Goal: Task Accomplishment & Management: Complete application form

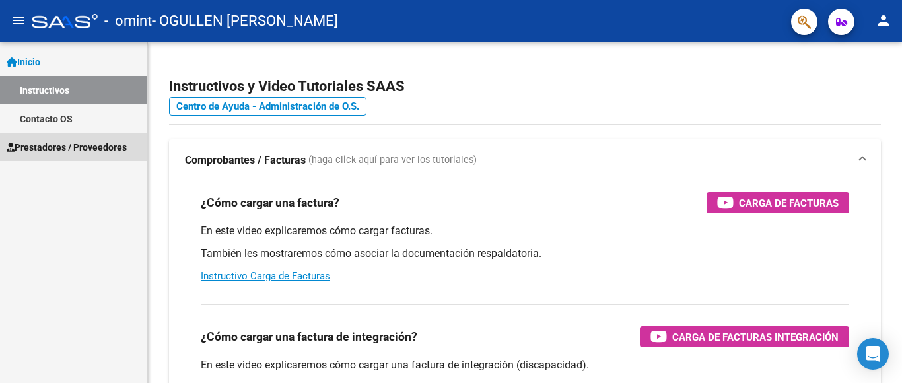
click at [59, 142] on span "Prestadores / Proveedores" at bounding box center [67, 147] width 120 height 15
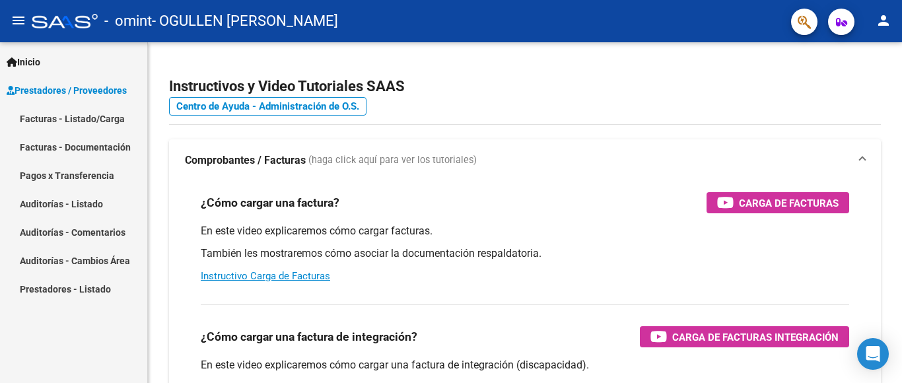
click at [38, 115] on link "Facturas - Listado/Carga" at bounding box center [73, 118] width 147 height 28
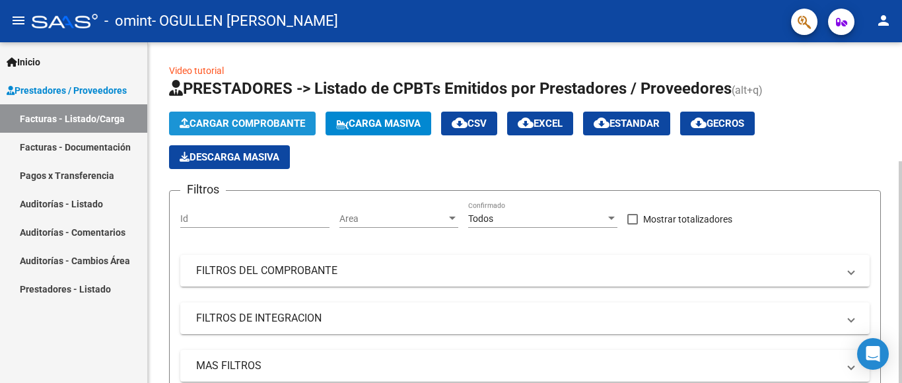
click at [184, 122] on icon "button" at bounding box center [185, 123] width 10 height 10
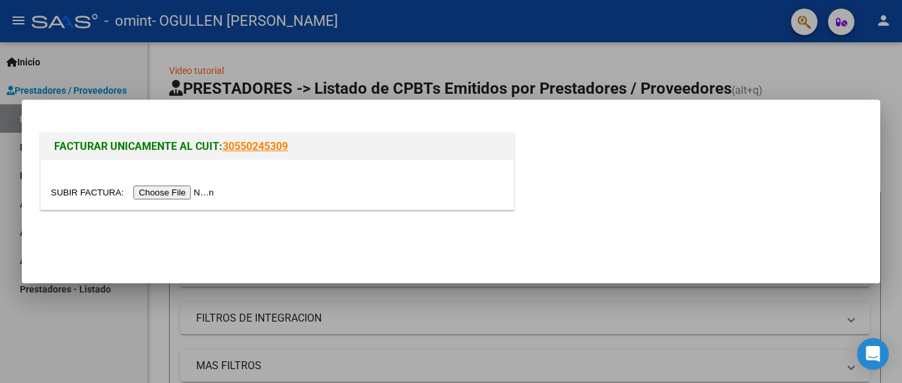
click at [512, 363] on div at bounding box center [451, 191] width 902 height 383
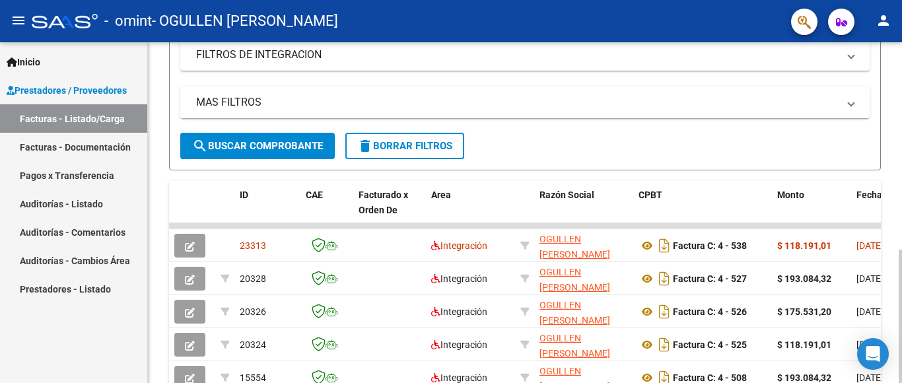
scroll to position [330, 0]
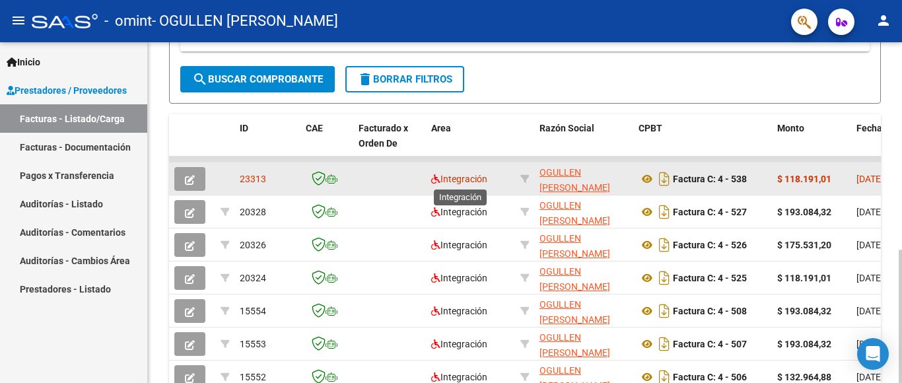
click at [474, 179] on span "Integración" at bounding box center [459, 179] width 56 height 11
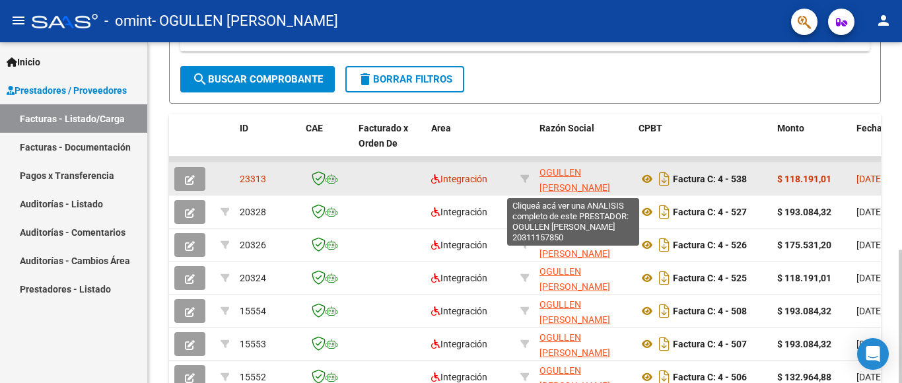
click at [571, 178] on span "OGULLEN [PERSON_NAME]" at bounding box center [575, 180] width 71 height 26
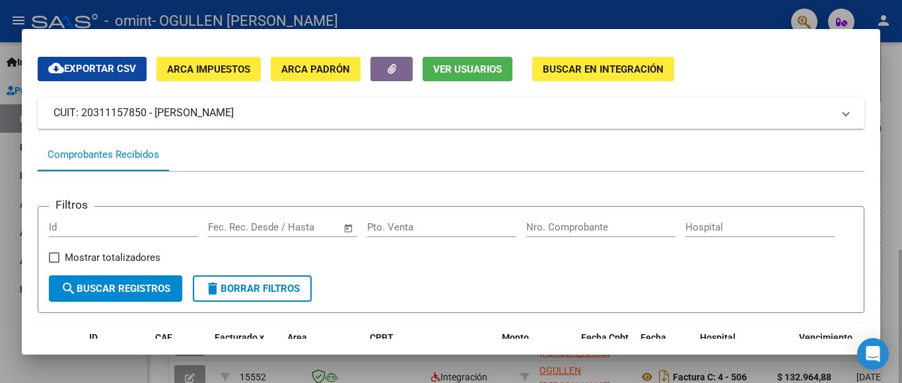
scroll to position [0, 0]
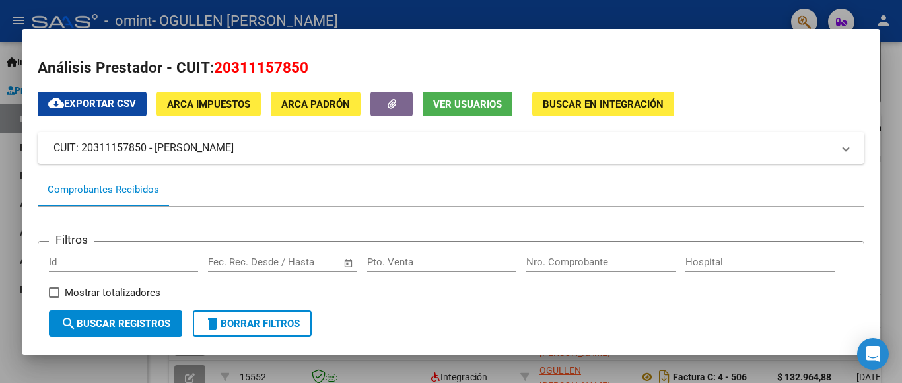
click at [889, 149] on div at bounding box center [451, 191] width 902 height 383
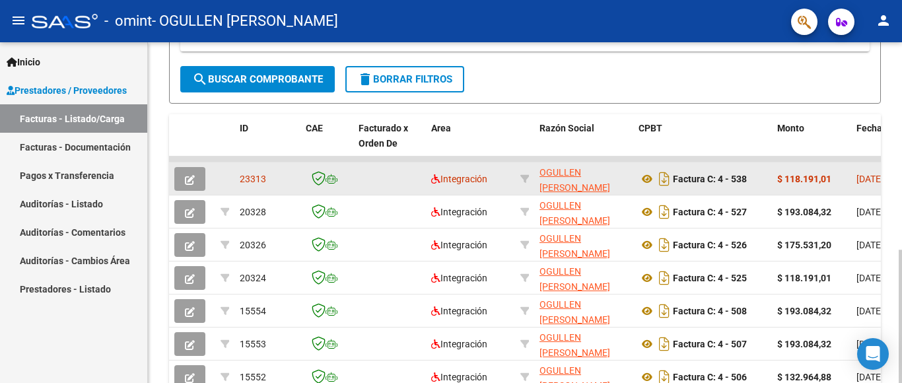
click at [194, 176] on icon "button" at bounding box center [190, 180] width 10 height 10
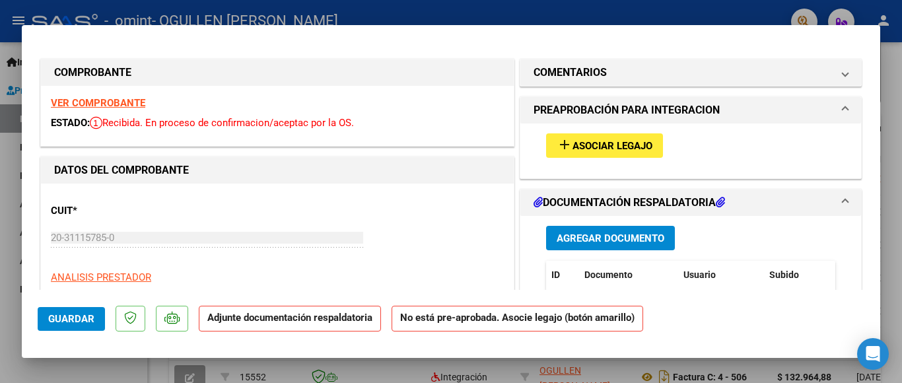
click at [599, 139] on span "add Asociar Legajo" at bounding box center [605, 145] width 96 height 12
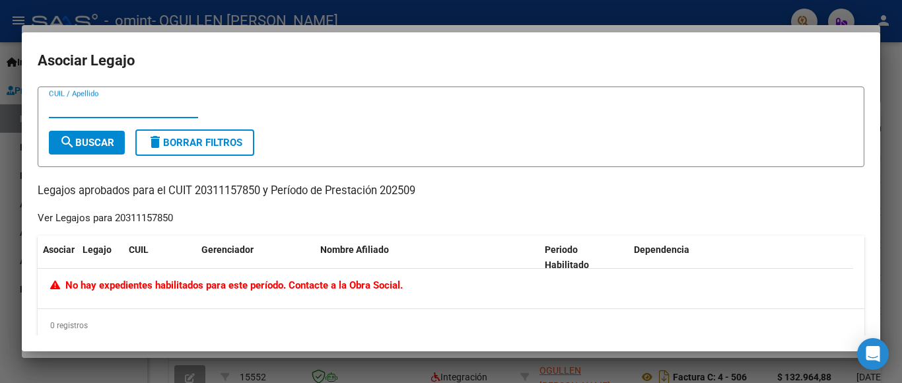
click at [10, 209] on div at bounding box center [451, 191] width 902 height 383
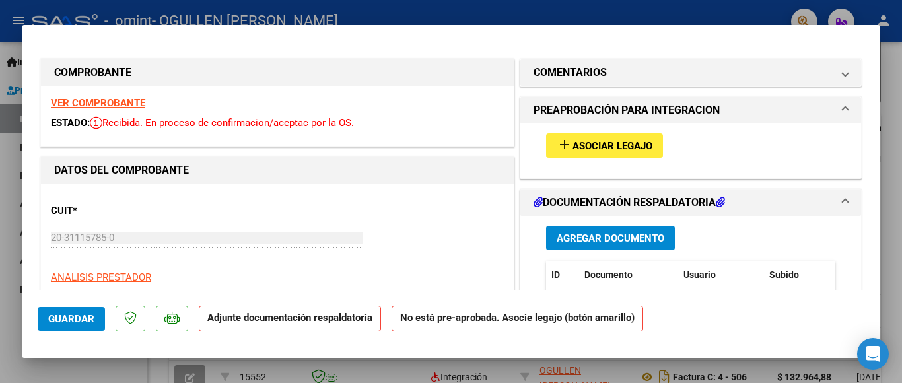
click at [3, 216] on div at bounding box center [451, 191] width 902 height 383
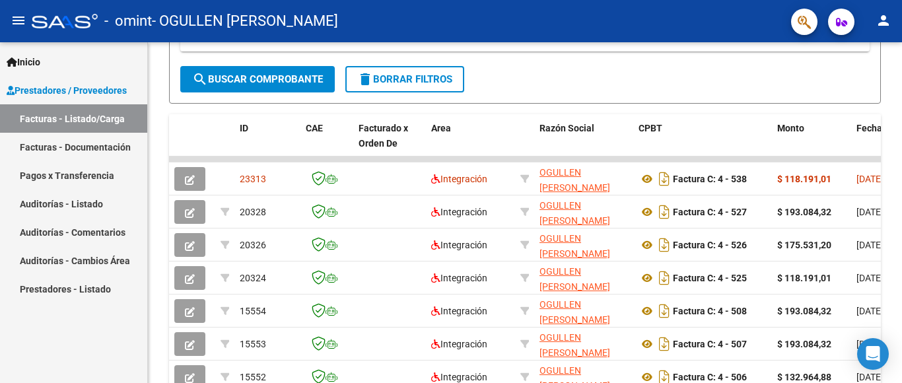
scroll to position [330, 0]
click at [28, 116] on link "Facturas - Listado/Carga" at bounding box center [73, 118] width 147 height 28
click at [47, 82] on link "Prestadores / Proveedores" at bounding box center [73, 90] width 147 height 28
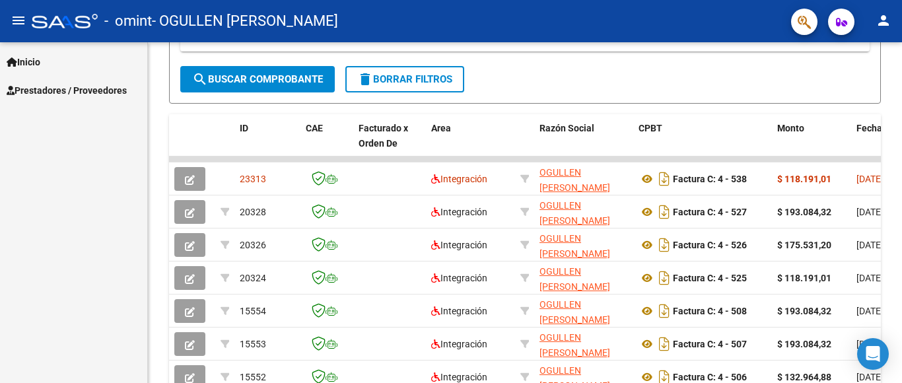
click at [17, 65] on icon at bounding box center [12, 61] width 11 height 9
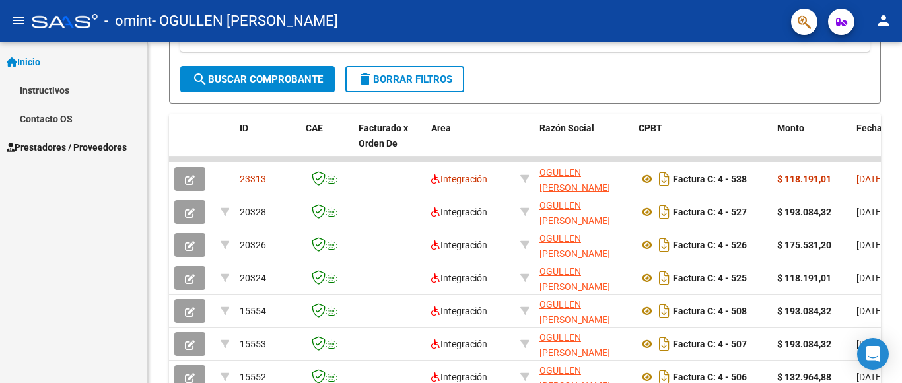
click at [68, 120] on link "Contacto OS" at bounding box center [73, 118] width 147 height 28
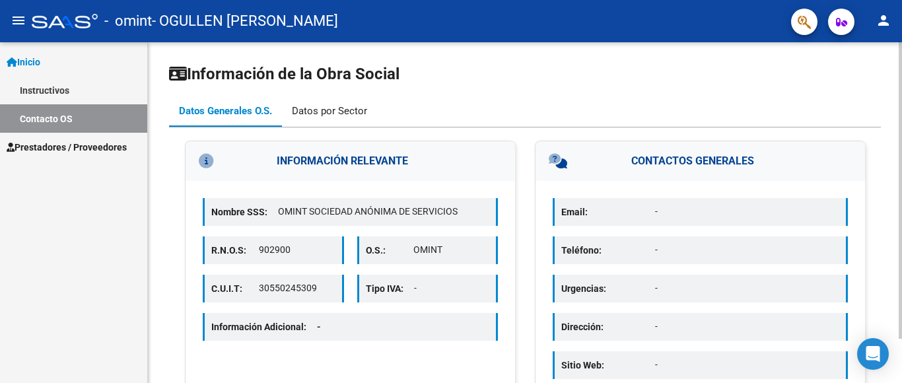
click at [323, 109] on div "Datos por Sector" at bounding box center [329, 111] width 75 height 15
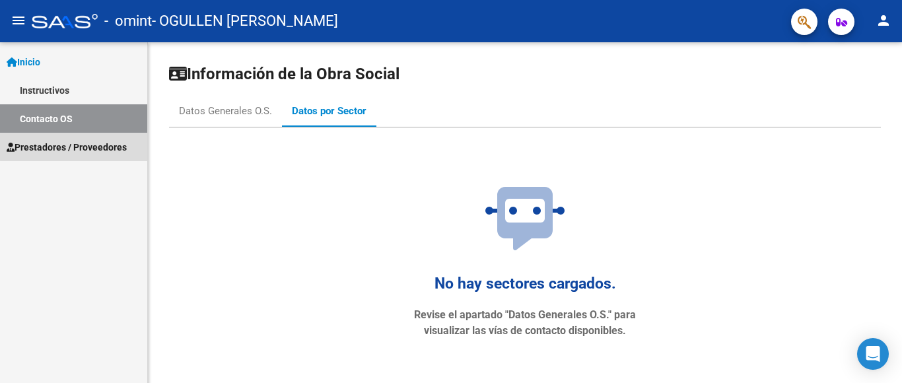
click at [98, 145] on span "Prestadores / Proveedores" at bounding box center [67, 147] width 120 height 15
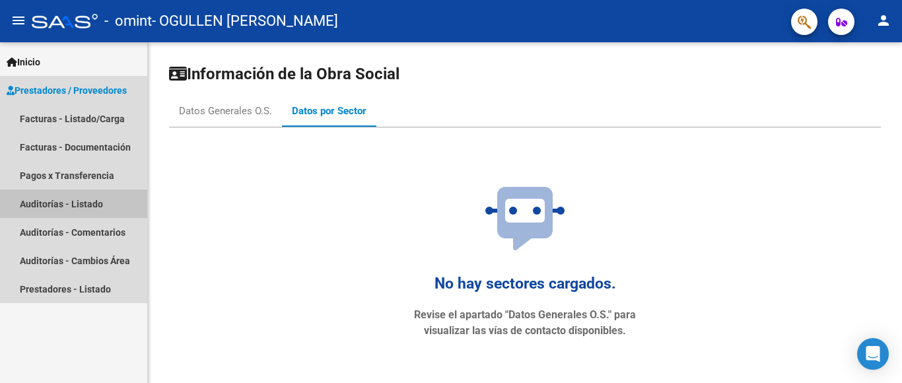
click at [64, 205] on link "Auditorías - Listado" at bounding box center [73, 204] width 147 height 28
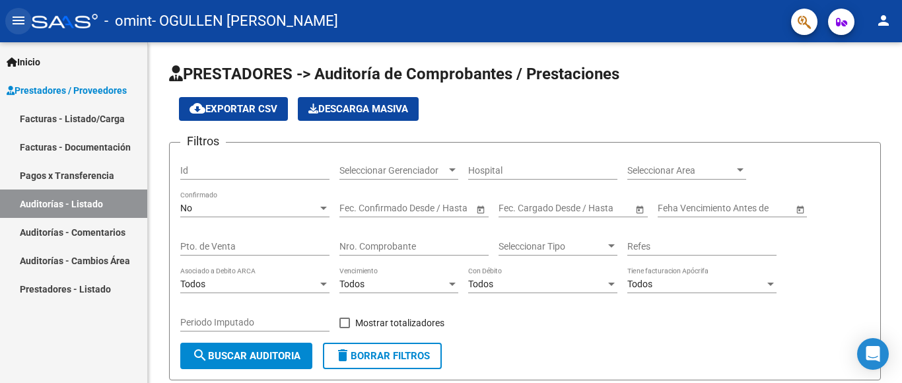
click at [22, 22] on mat-icon "menu" at bounding box center [19, 21] width 16 height 16
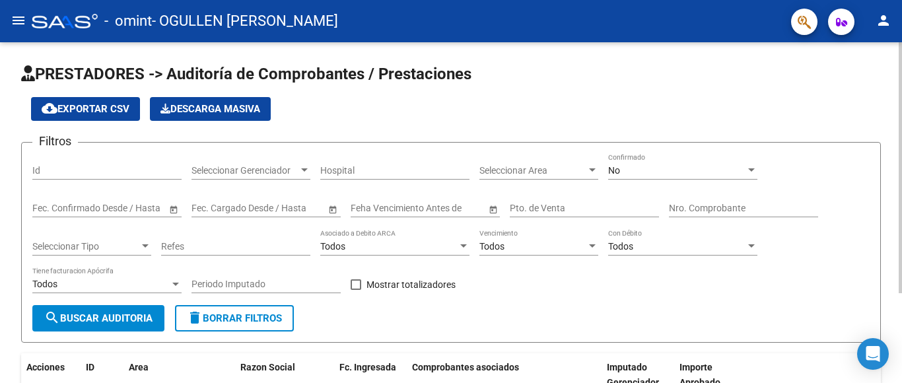
scroll to position [122, 0]
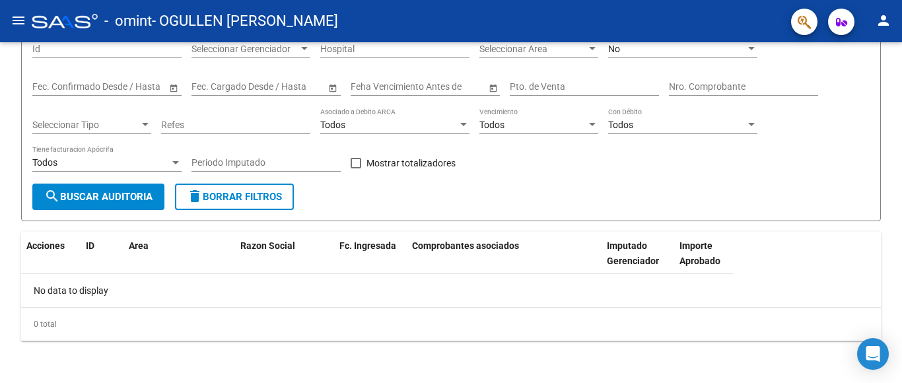
click at [11, 21] on mat-icon "menu" at bounding box center [19, 21] width 16 height 16
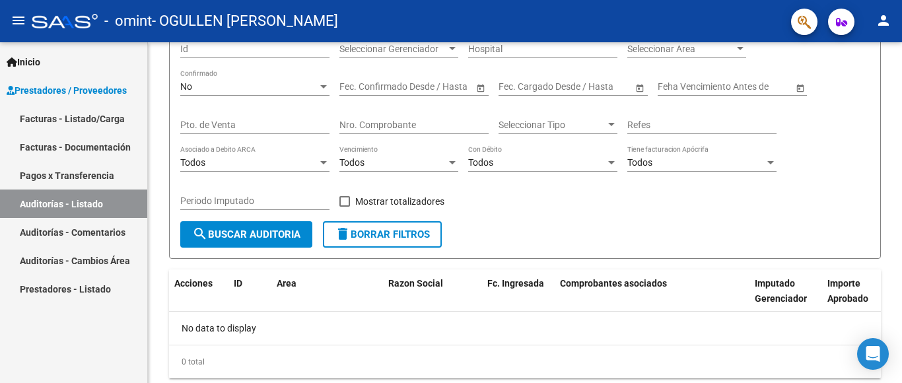
click at [59, 118] on link "Facturas - Listado/Carga" at bounding box center [73, 118] width 147 height 28
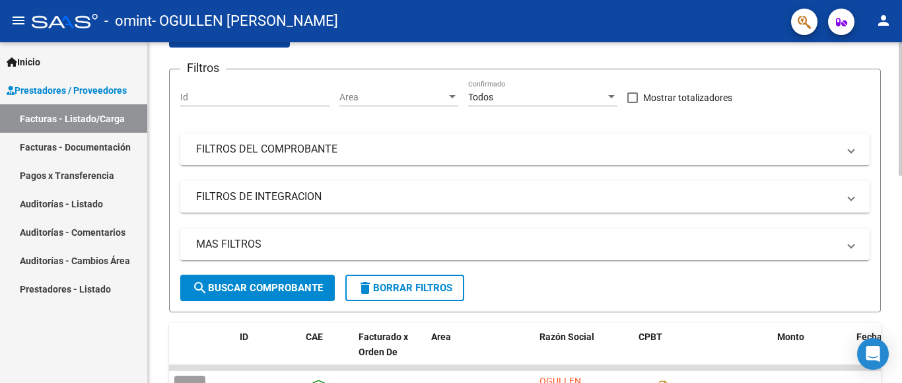
scroll to position [386, 0]
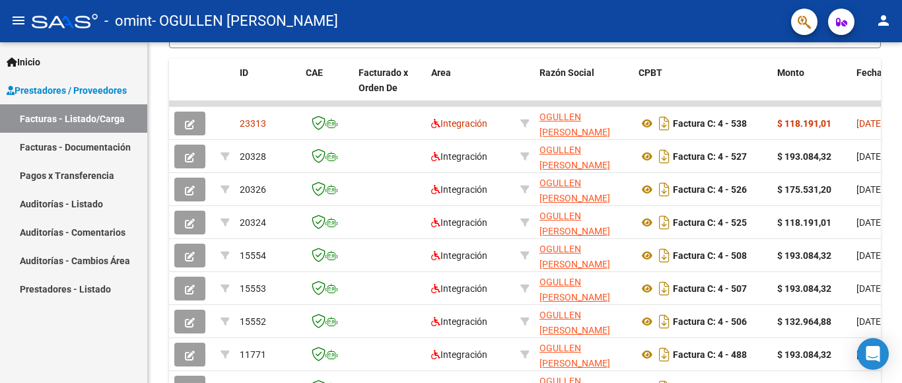
click at [888, 18] on mat-icon "person" at bounding box center [884, 21] width 16 height 16
click at [837, 18] on div at bounding box center [451, 191] width 902 height 383
click at [883, 21] on mat-icon "person" at bounding box center [884, 21] width 16 height 16
click at [856, 60] on button "person Mi Perfil" at bounding box center [857, 56] width 81 height 32
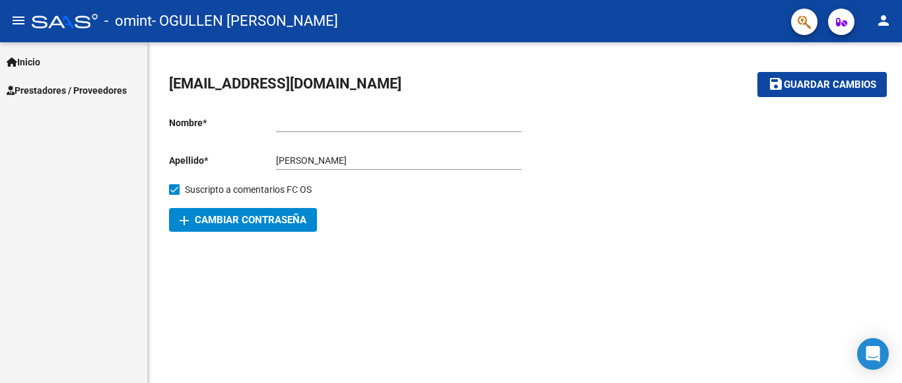
click at [72, 90] on span "Prestadores / Proveedores" at bounding box center [67, 90] width 120 height 15
click at [27, 63] on span "Inicio" at bounding box center [24, 62] width 34 height 15
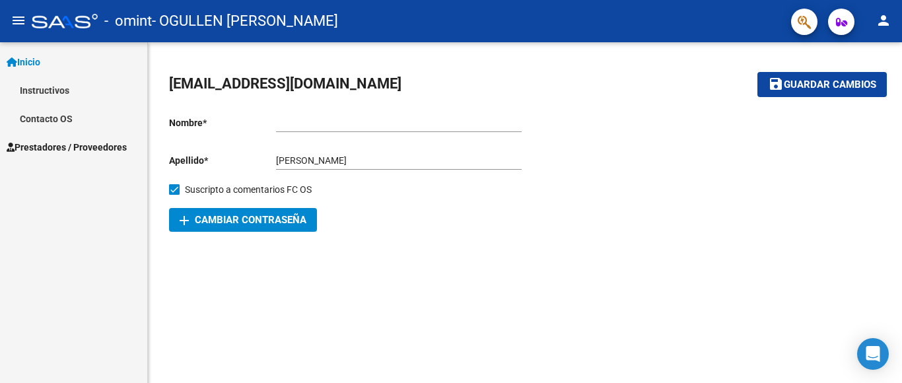
click at [21, 147] on span "Prestadores / Proveedores" at bounding box center [67, 147] width 120 height 15
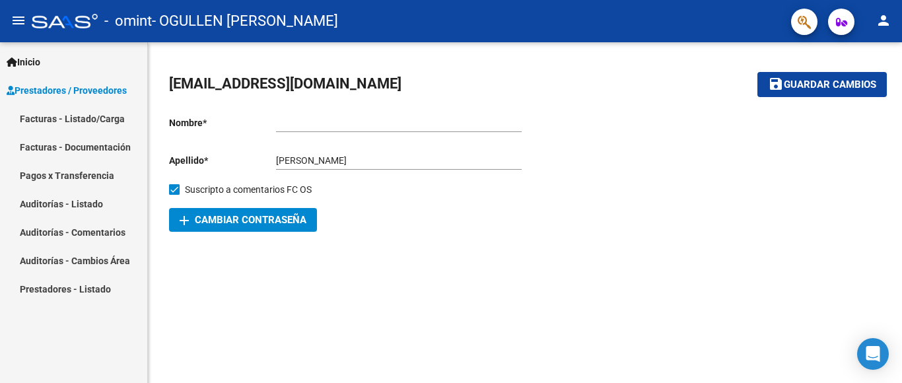
click at [46, 207] on link "Auditorías - Listado" at bounding box center [73, 204] width 147 height 28
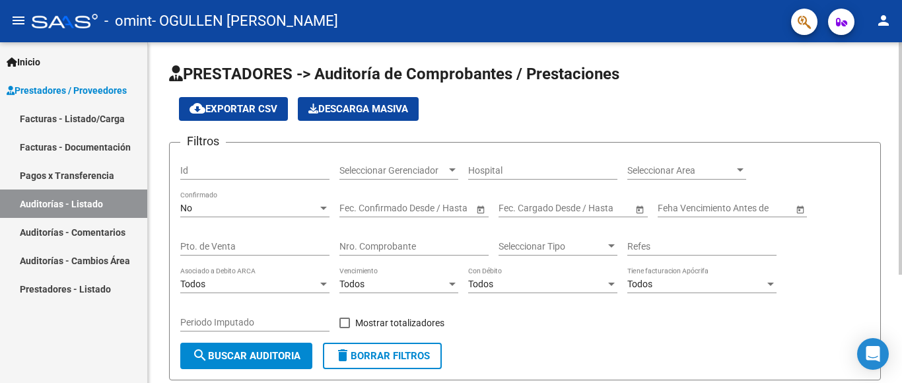
click at [409, 174] on span "Seleccionar Gerenciador" at bounding box center [393, 170] width 107 height 11
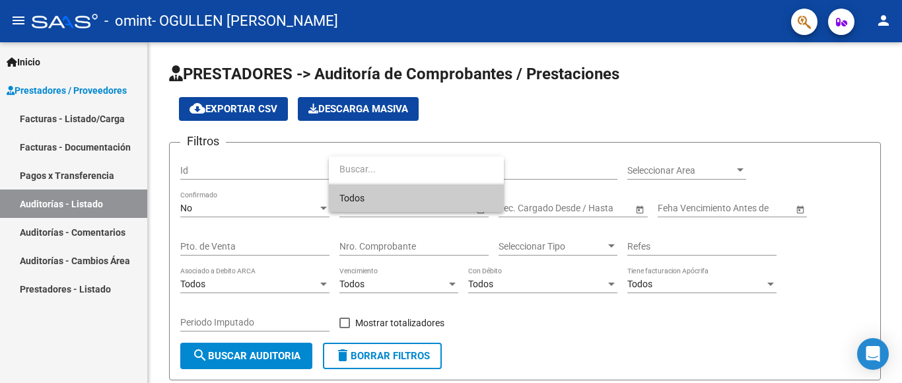
click at [655, 336] on div at bounding box center [451, 191] width 902 height 383
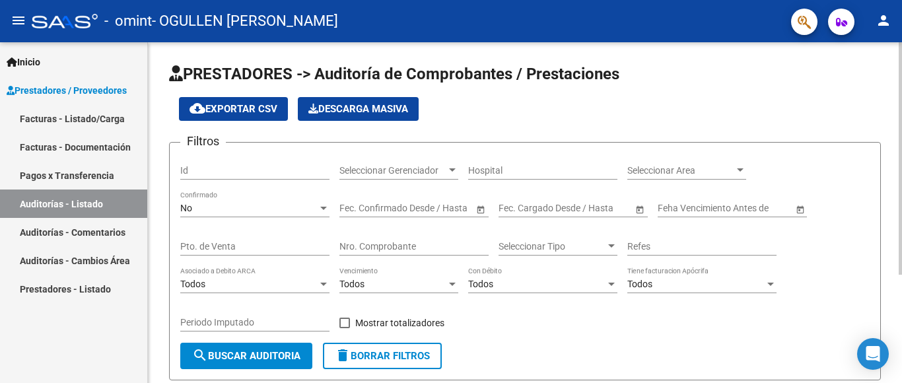
click at [688, 174] on span "Seleccionar Area" at bounding box center [681, 170] width 107 height 11
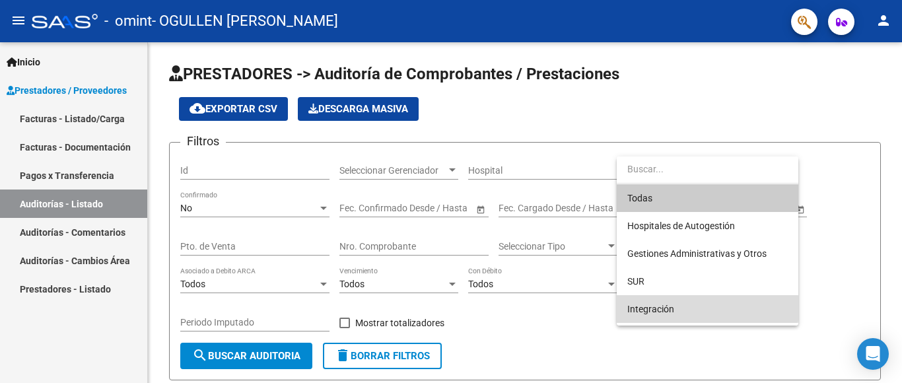
click at [684, 309] on span "Integración" at bounding box center [708, 309] width 161 height 28
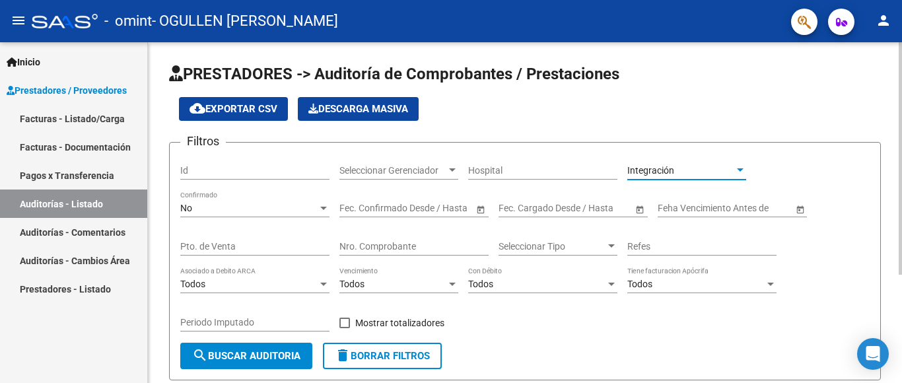
click at [741, 168] on div at bounding box center [741, 170] width 12 height 11
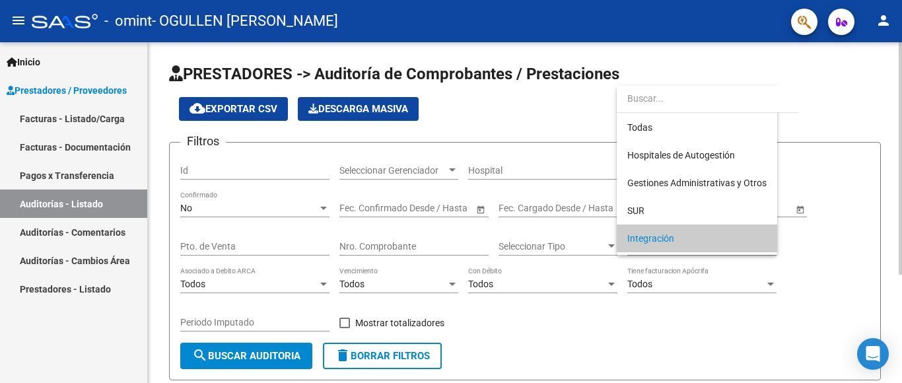
scroll to position [68, 0]
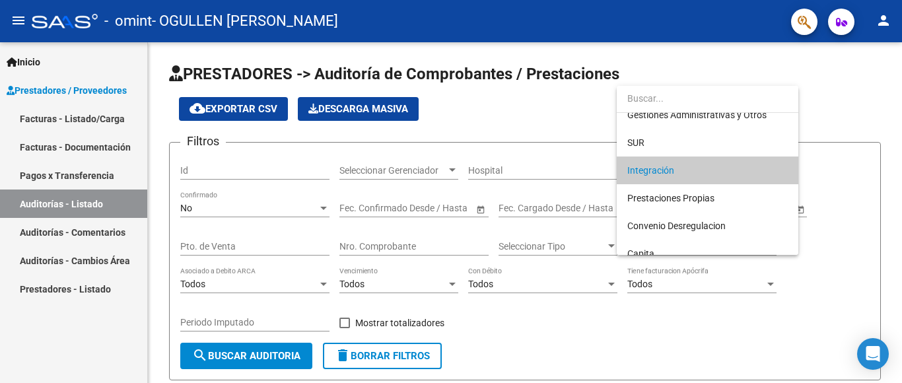
click at [688, 336] on div at bounding box center [451, 191] width 902 height 383
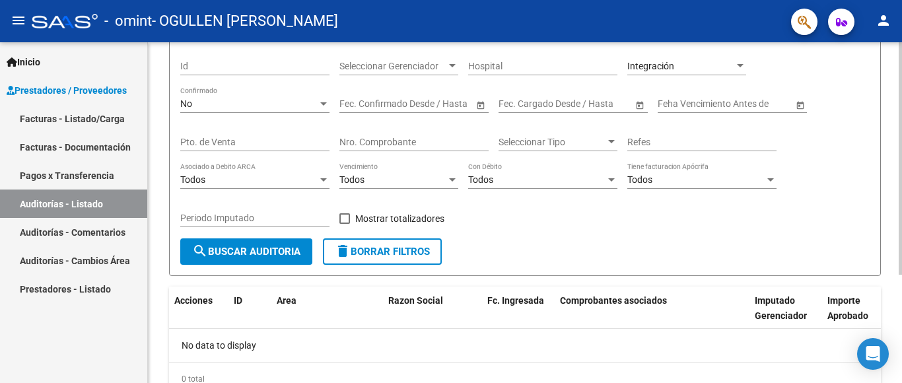
scroll to position [0, 0]
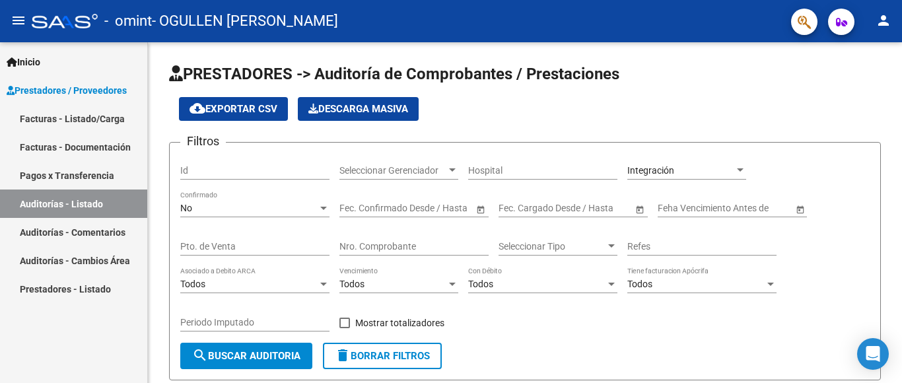
click at [83, 225] on link "Auditorías - Comentarios" at bounding box center [73, 232] width 147 height 28
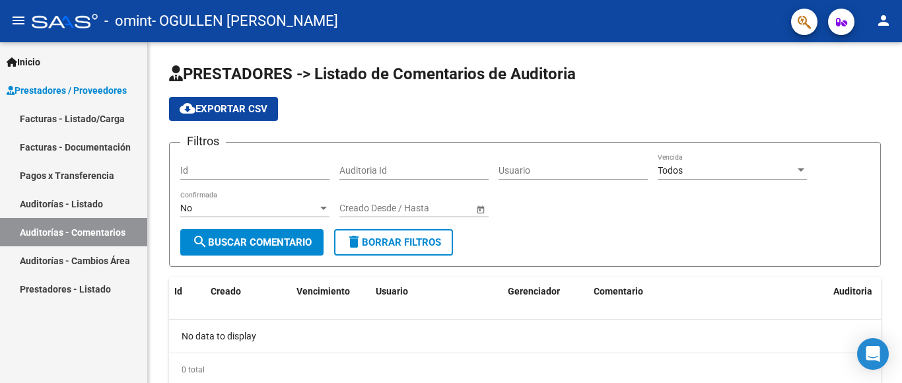
click at [68, 94] on span "Prestadores / Proveedores" at bounding box center [67, 90] width 120 height 15
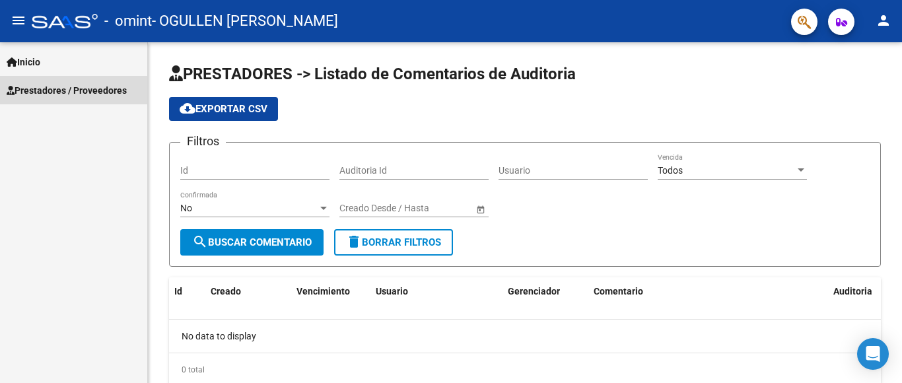
click at [67, 94] on span "Prestadores / Proveedores" at bounding box center [67, 90] width 120 height 15
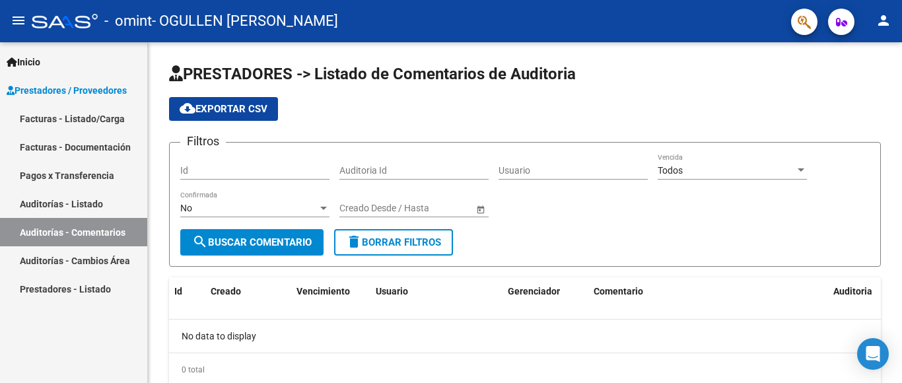
click at [52, 118] on link "Facturas - Listado/Carga" at bounding box center [73, 118] width 147 height 28
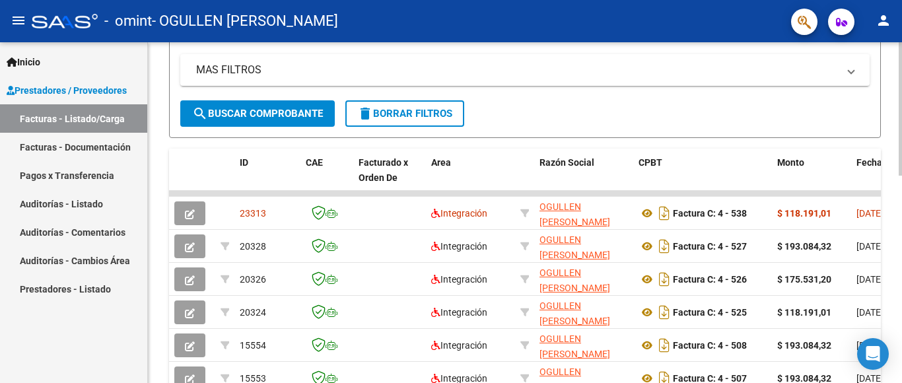
scroll to position [330, 0]
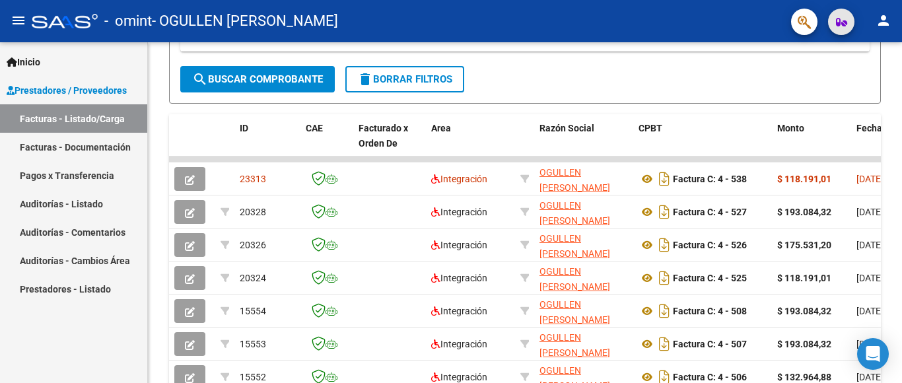
click at [842, 28] on span "button" at bounding box center [841, 22] width 11 height 26
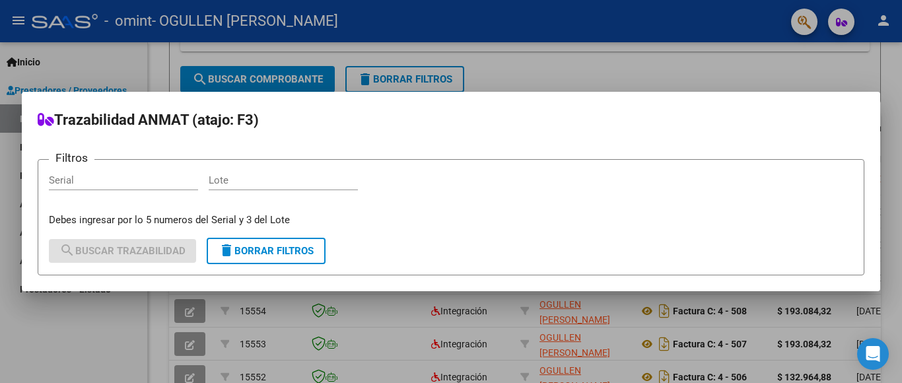
click at [682, 68] on div at bounding box center [451, 191] width 902 height 383
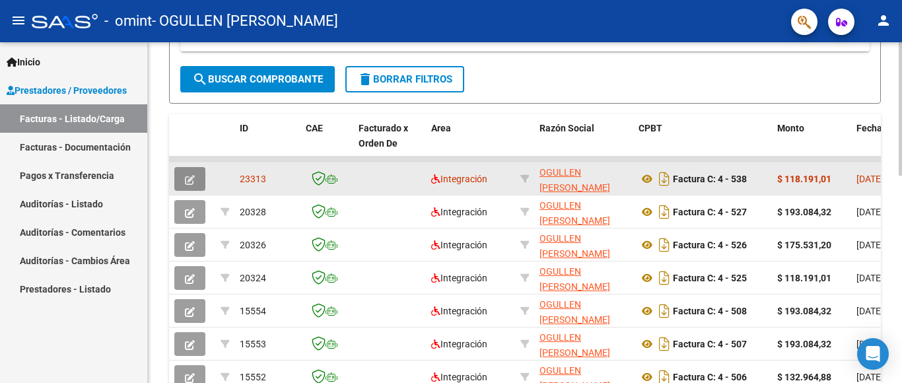
click at [194, 174] on span "button" at bounding box center [190, 179] width 10 height 12
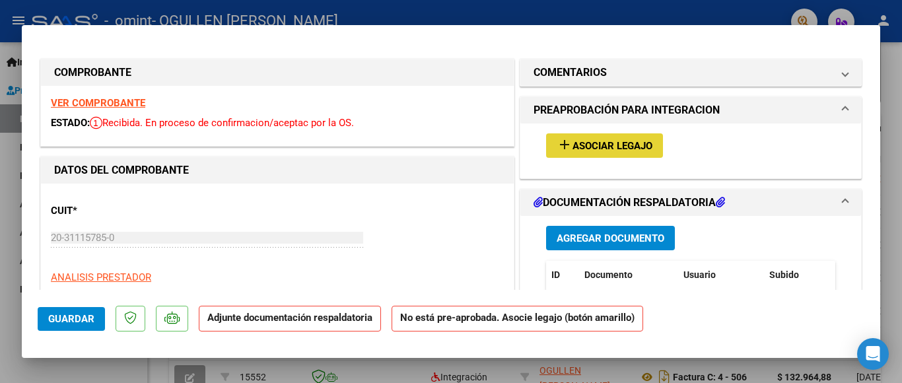
click at [596, 145] on span "Asociar Legajo" at bounding box center [613, 146] width 80 height 12
